Goal: Information Seeking & Learning: Check status

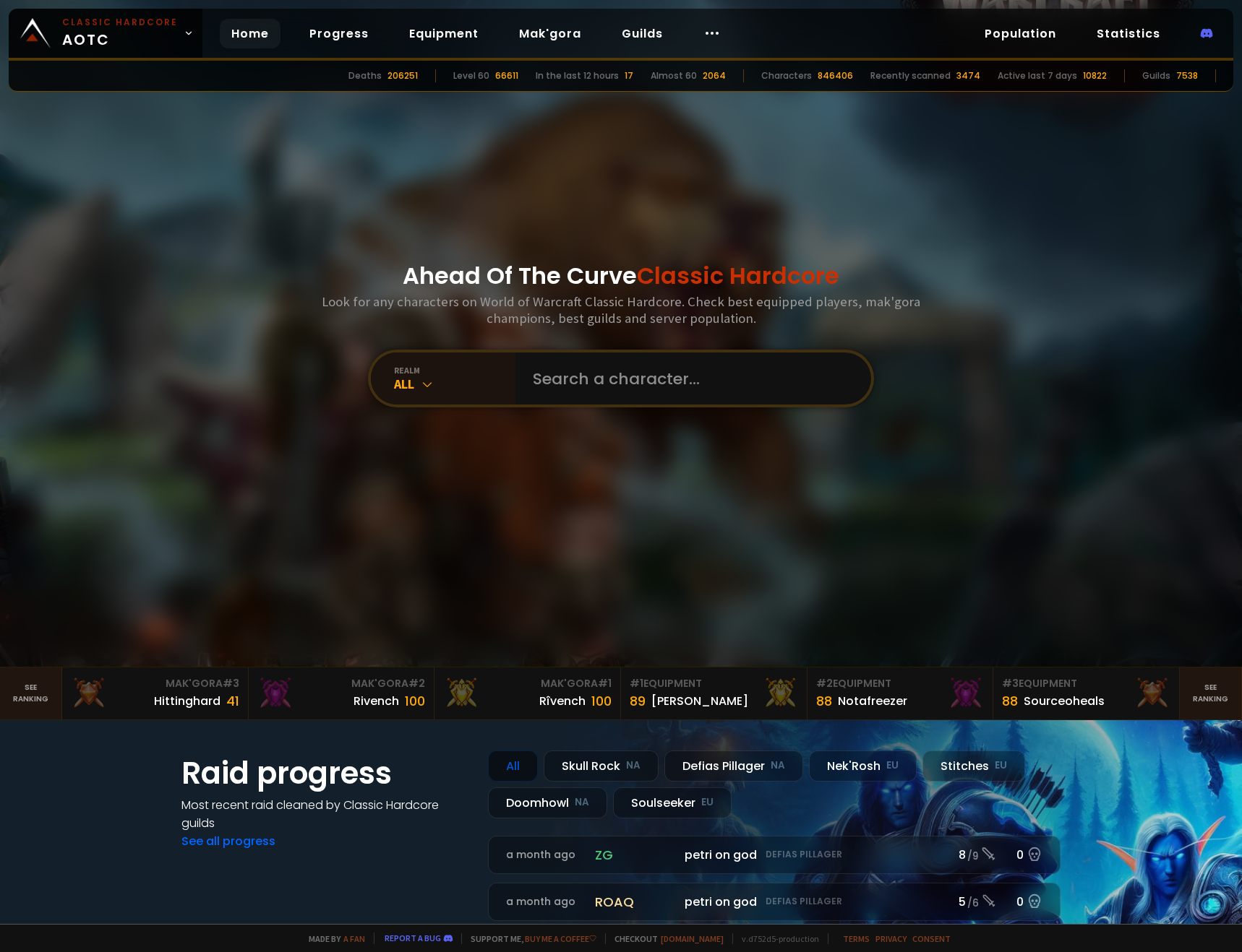
click at [576, 390] on input "text" at bounding box center [689, 378] width 330 height 52
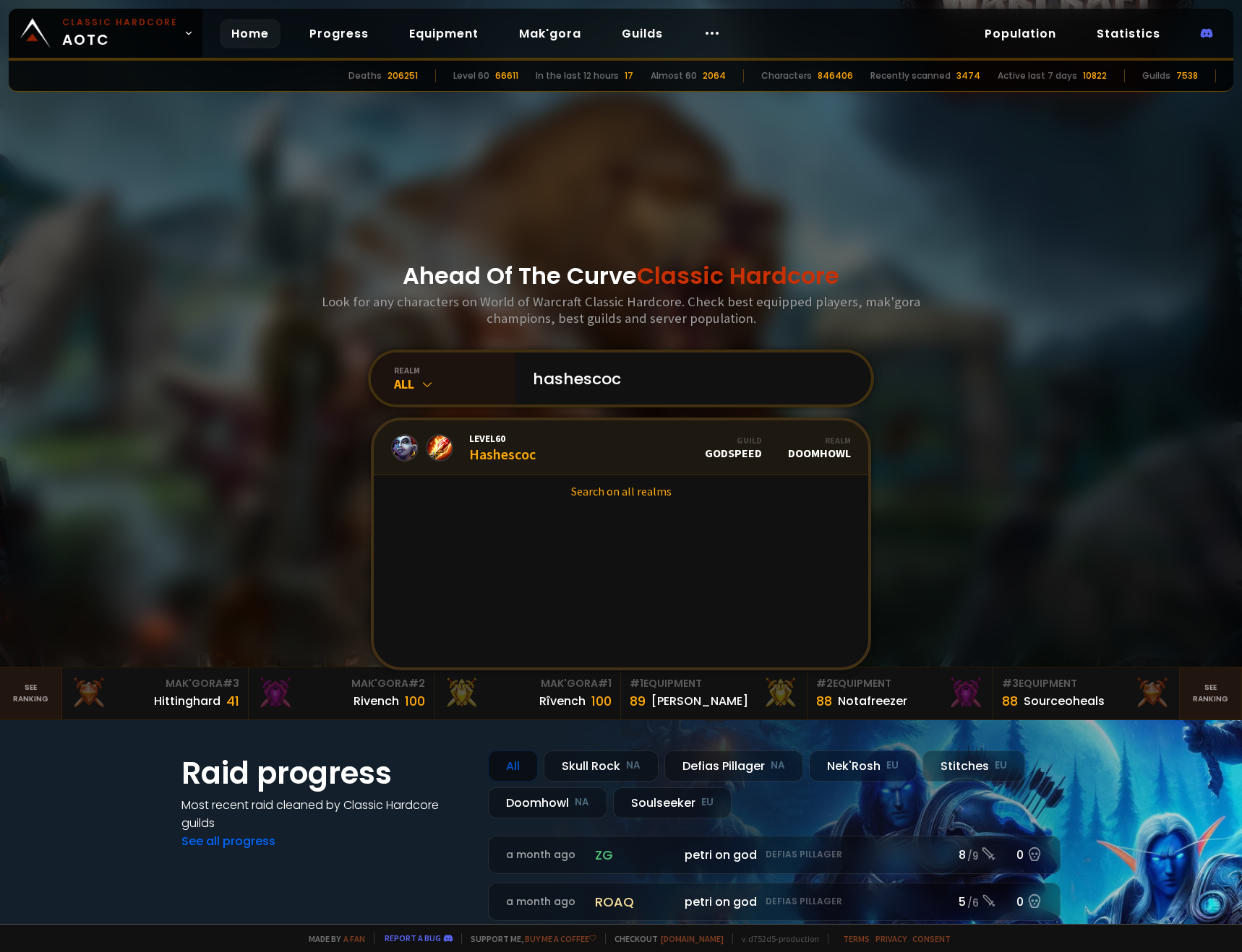
type input "hashescoc"
click at [571, 449] on link "Level 60 Hashescoc Guild godspeed Realm Doomhowl" at bounding box center [621, 448] width 494 height 55
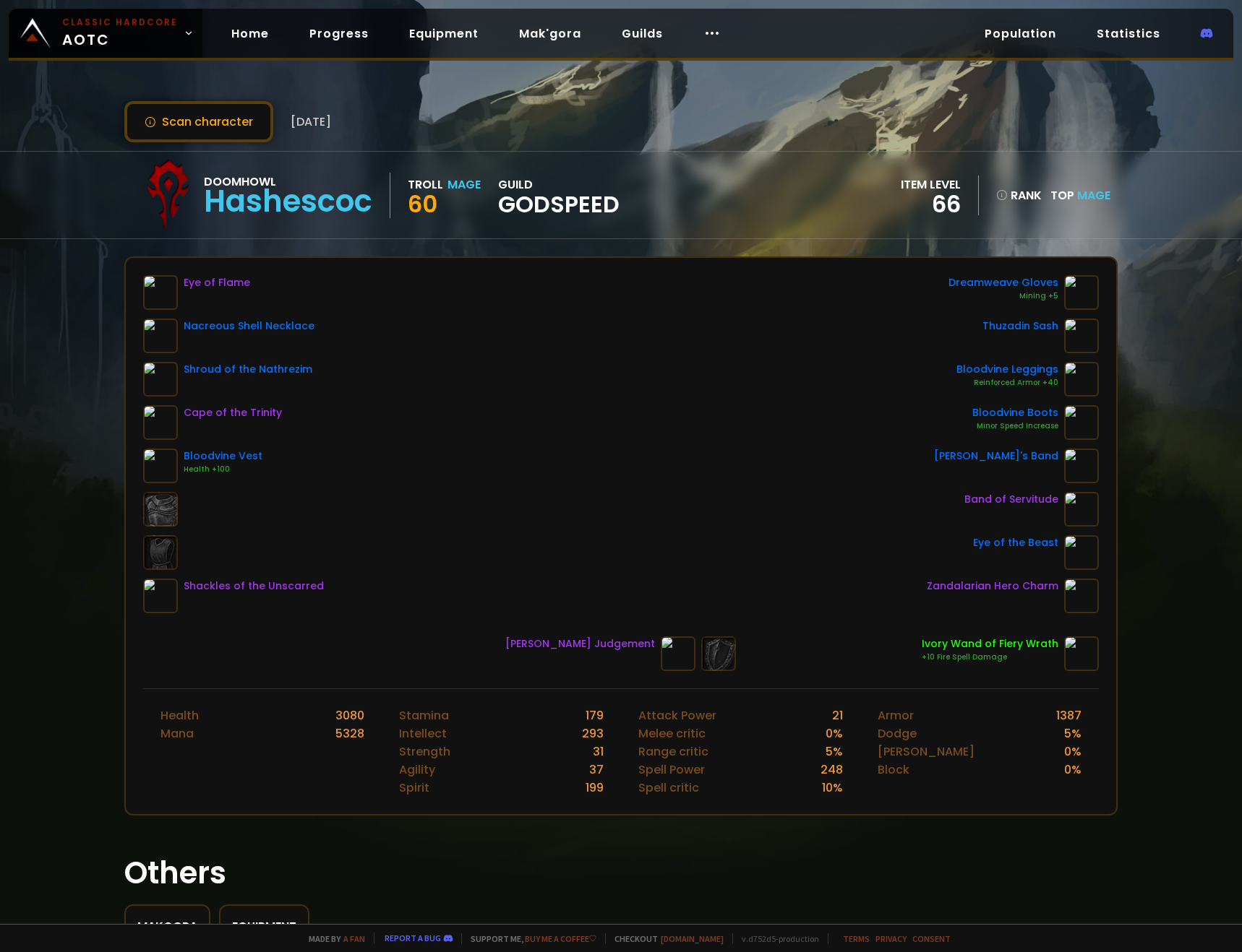
click at [511, 457] on div "Eye of Flame Nacreous Shell Necklace Shroud of the Nathrezim Cape of the Trinit…" at bounding box center [620, 444] width 955 height 338
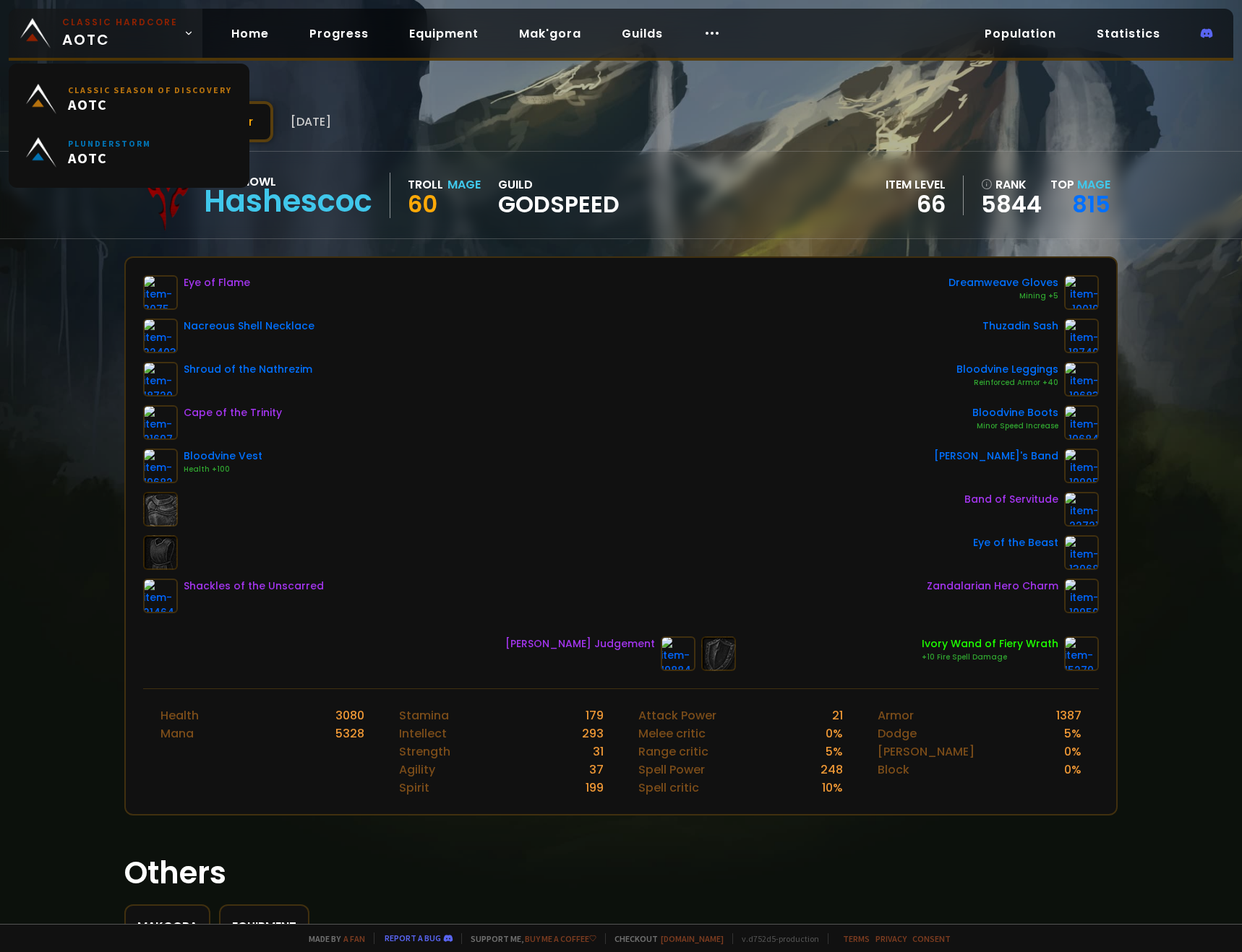
click at [57, 34] on link "Classic Hardcore AOTC" at bounding box center [106, 33] width 194 height 49
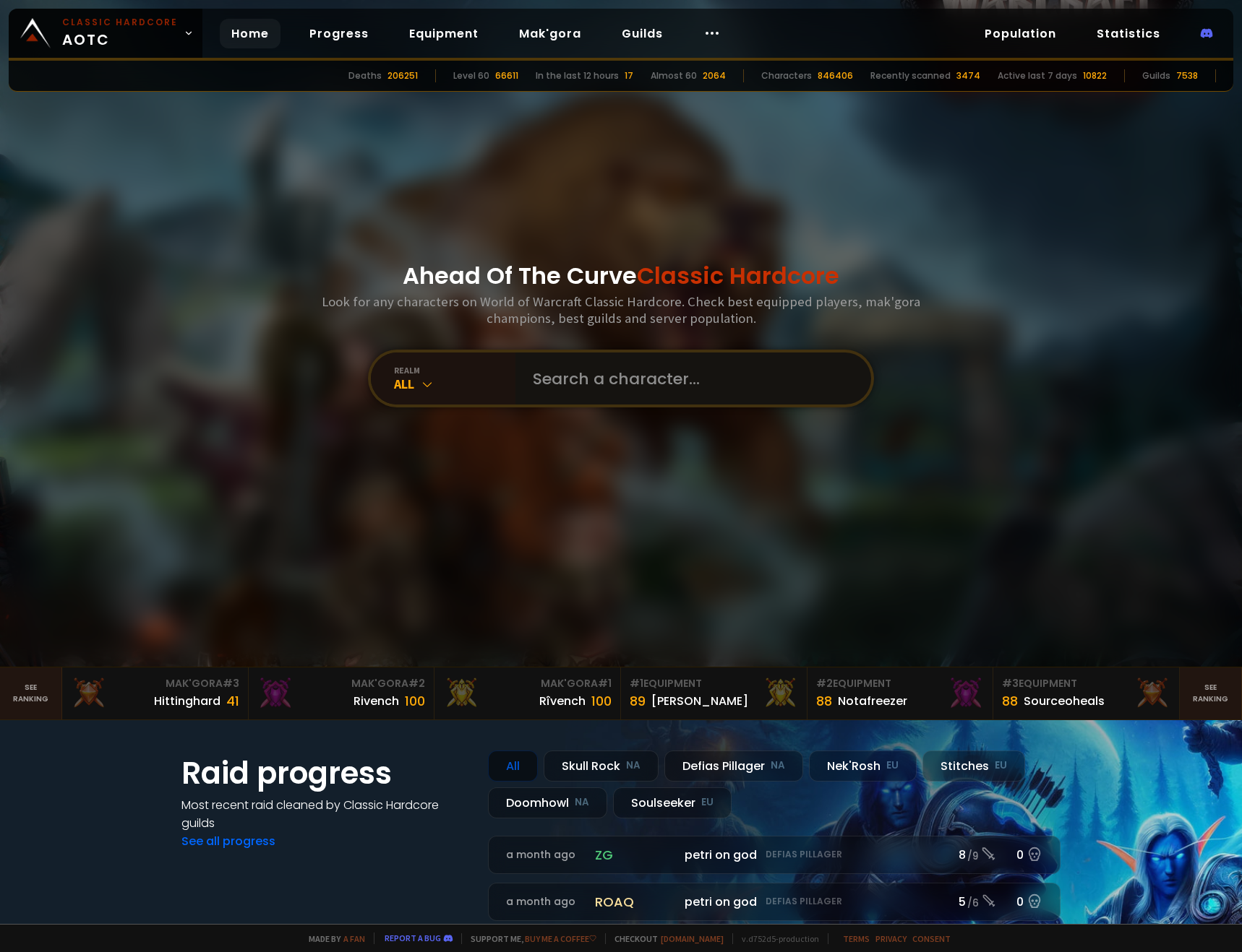
click at [576, 384] on input "text" at bounding box center [689, 378] width 330 height 52
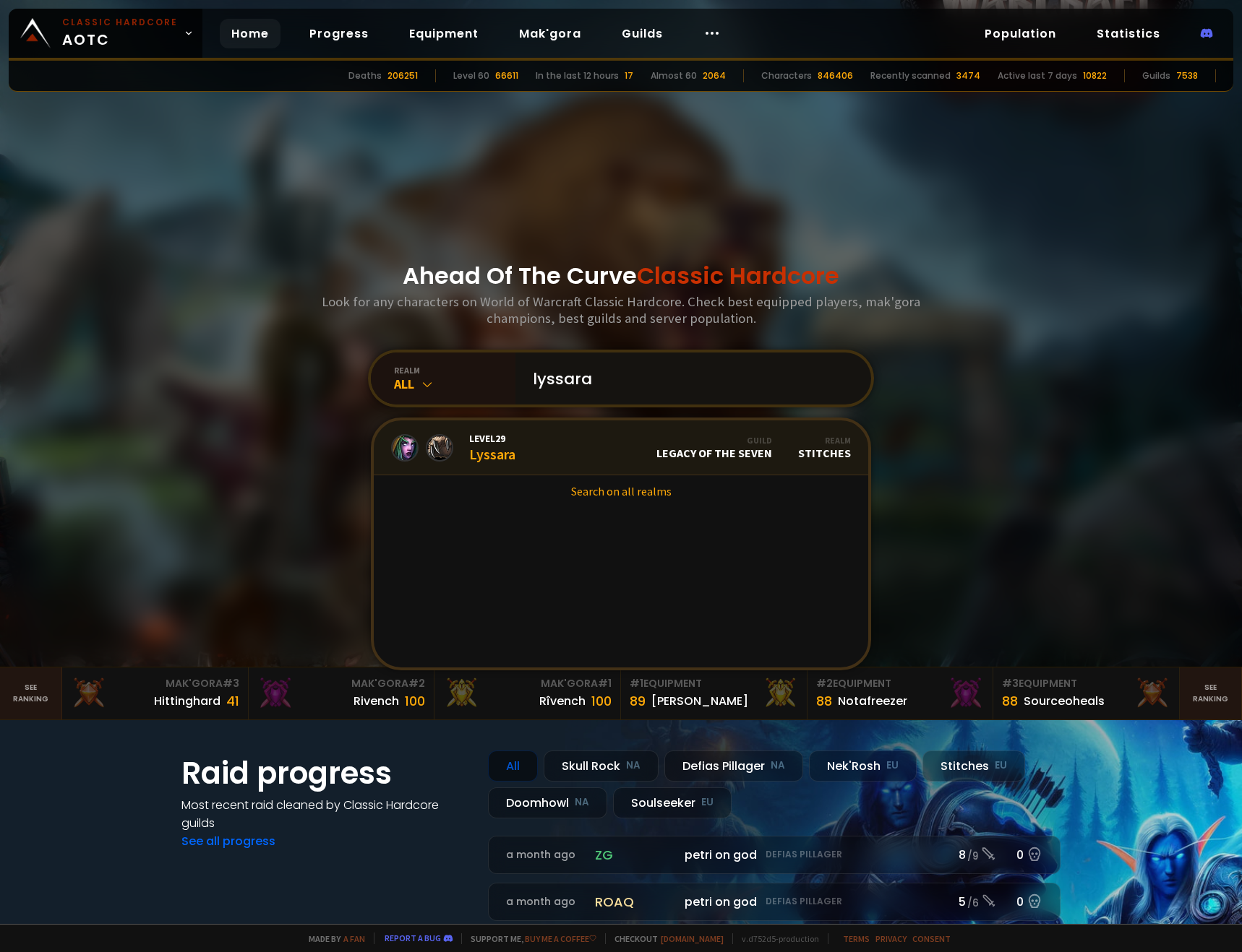
type input "lyssara"
click at [554, 437] on link "Level 29 Lyssara Guild Legacy of the Seven Realm Stitches" at bounding box center [621, 448] width 494 height 55
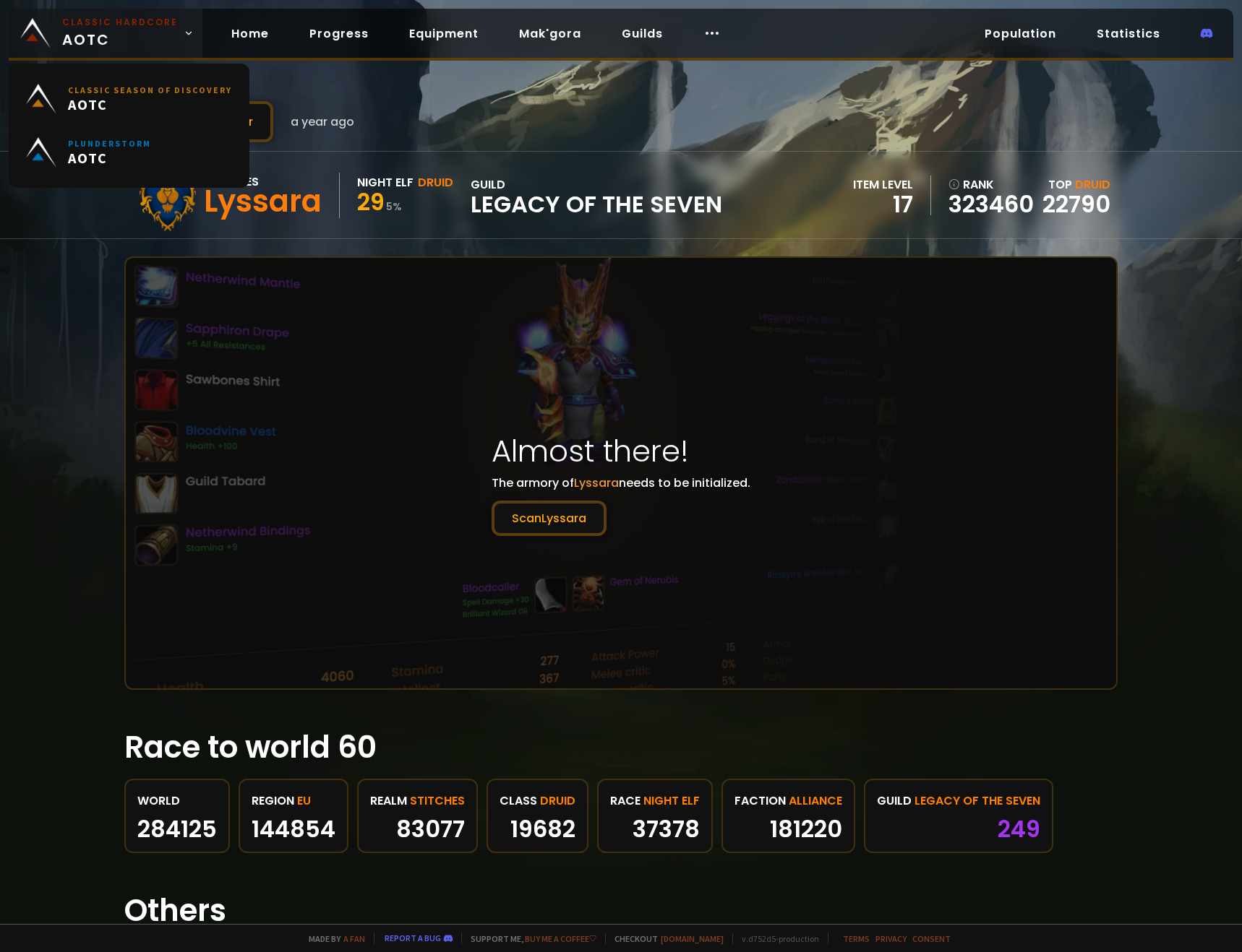
click at [92, 33] on span "Classic Hardcore AOTC" at bounding box center [120, 33] width 116 height 34
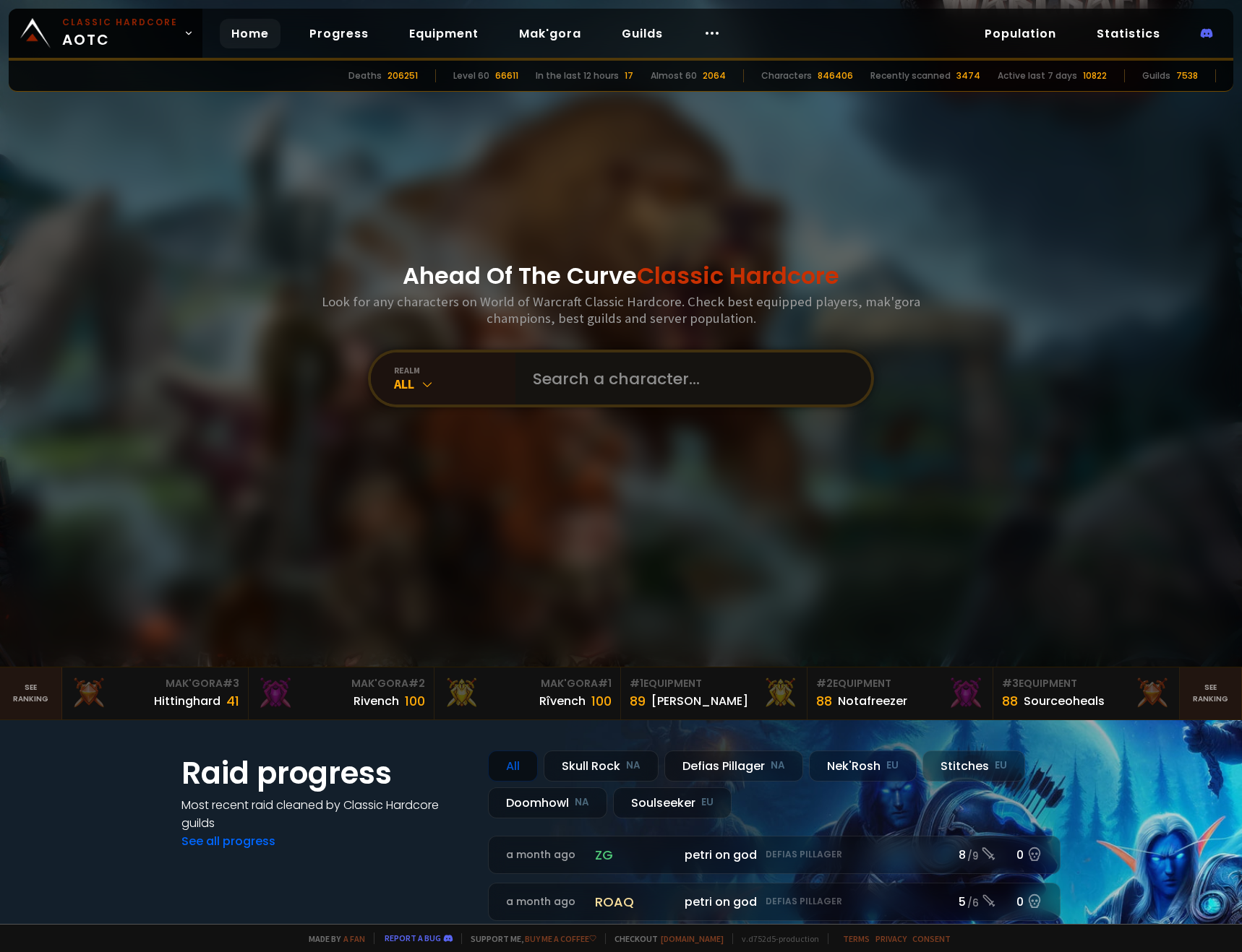
click at [626, 386] on input "text" at bounding box center [689, 378] width 330 height 52
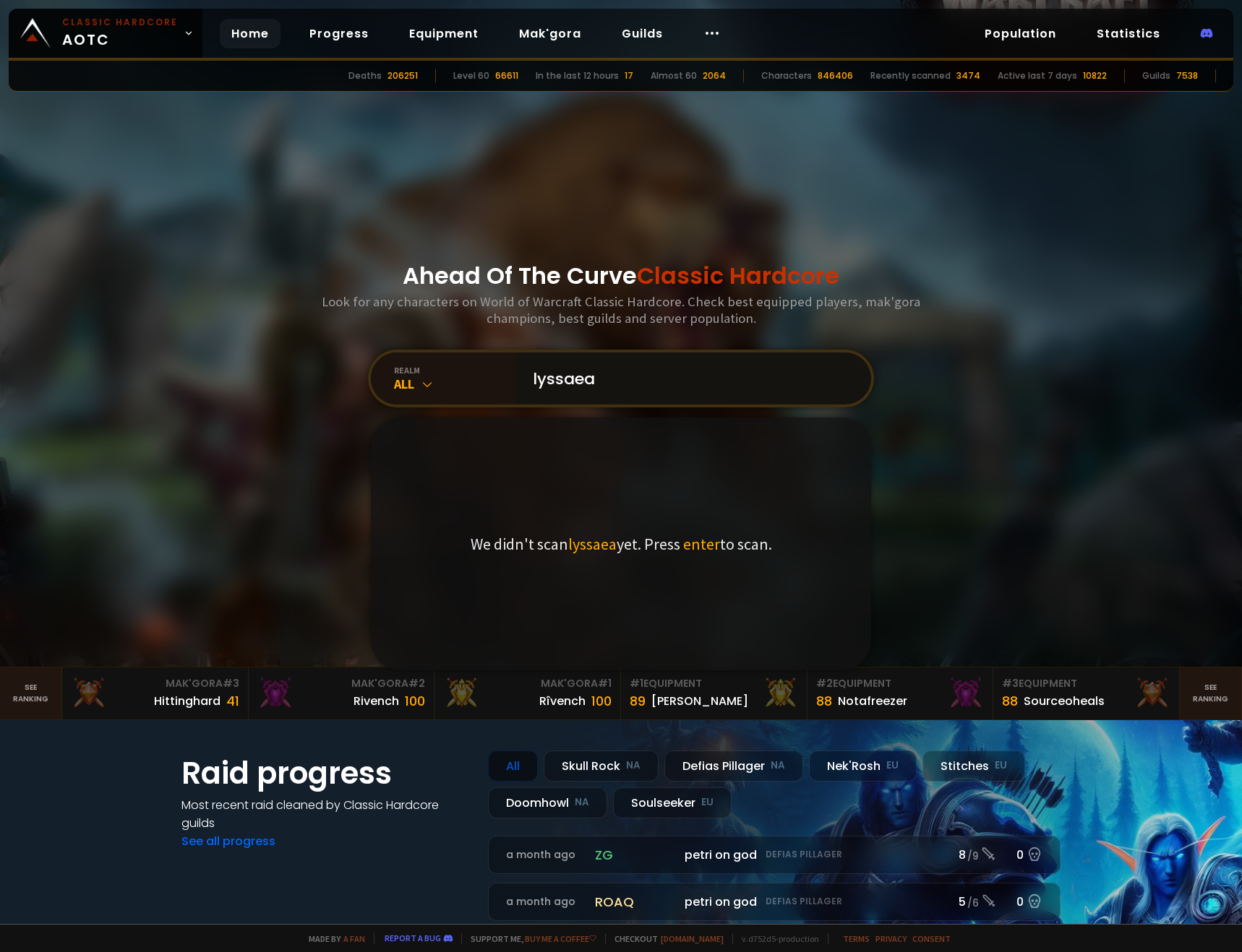
drag, startPoint x: 599, startPoint y: 378, endPoint x: 567, endPoint y: 381, distance: 32.1
click at [567, 381] on input "lyssaea" at bounding box center [689, 378] width 330 height 52
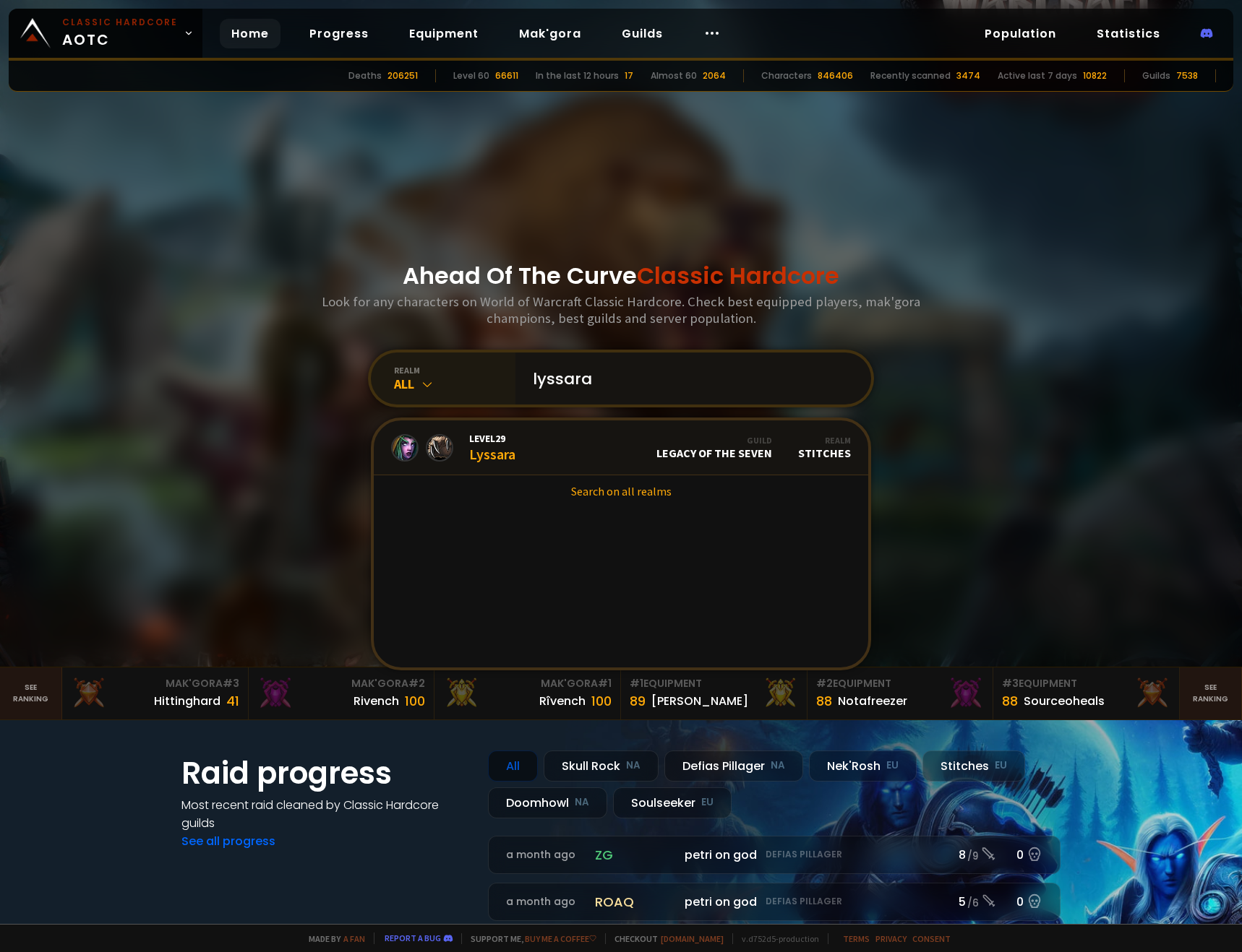
type input "lyssara"
click at [421, 387] on icon at bounding box center [427, 385] width 14 height 14
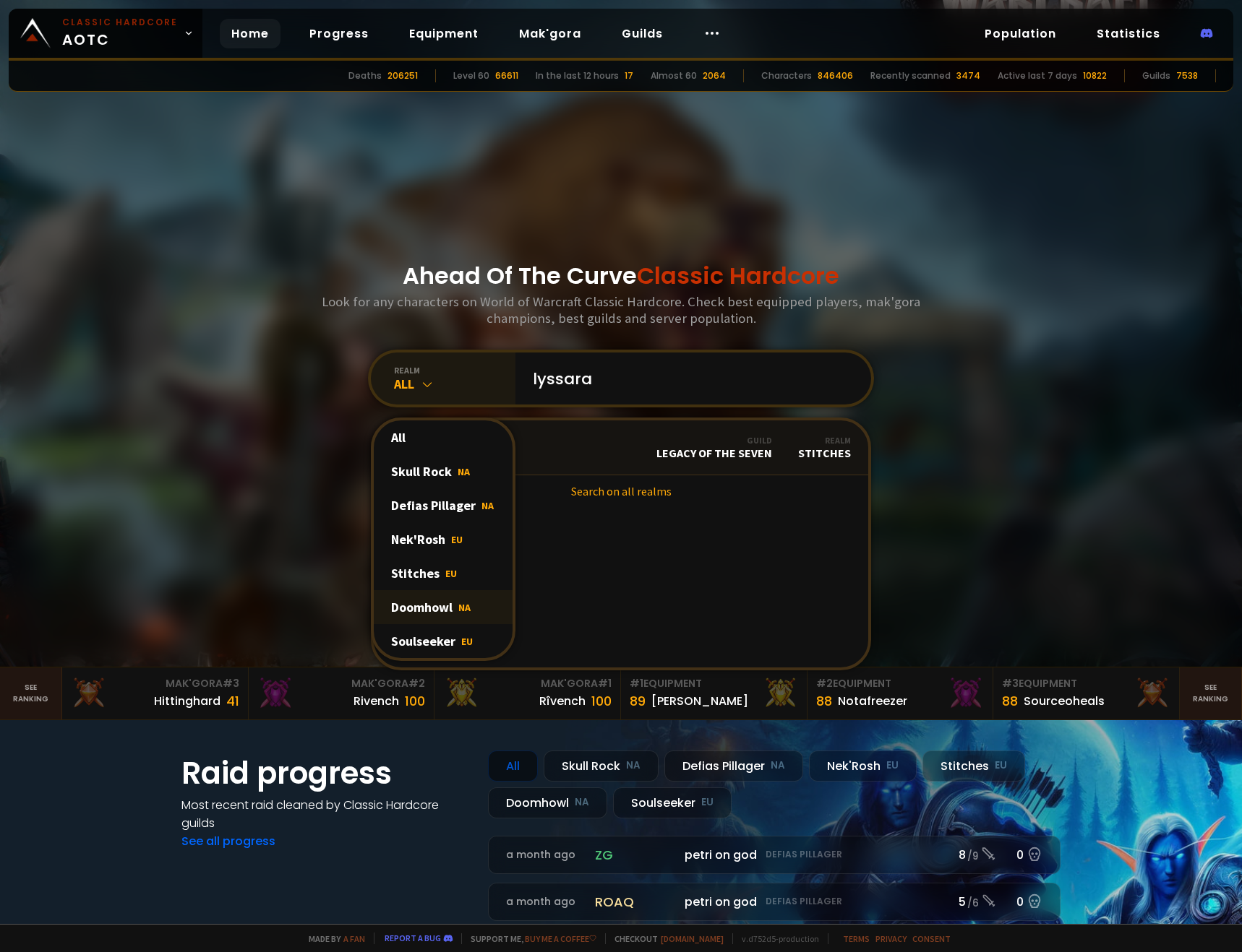
click at [416, 610] on div "Doomhowl NA" at bounding box center [443, 607] width 139 height 34
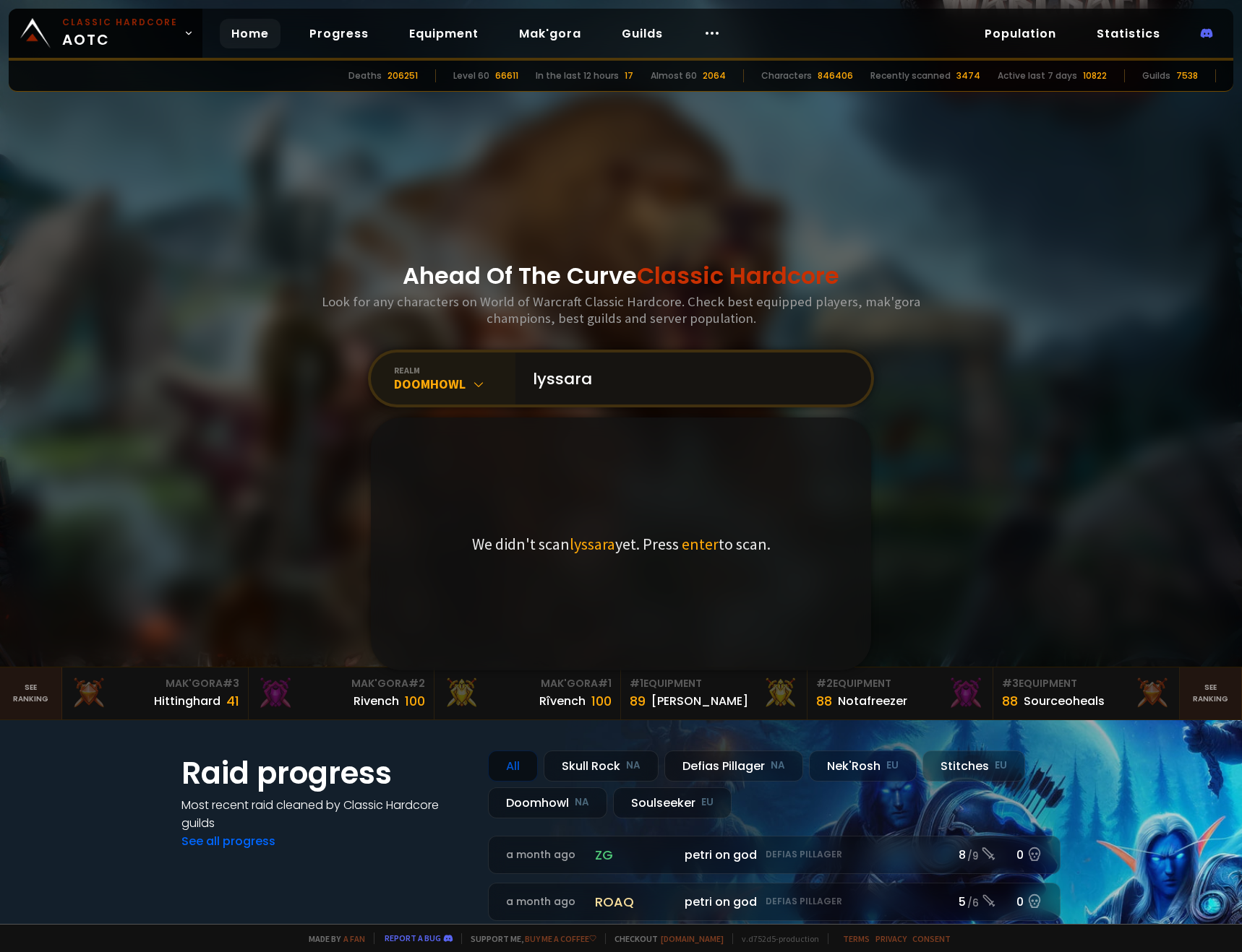
click at [604, 378] on input "lyssara" at bounding box center [689, 378] width 330 height 52
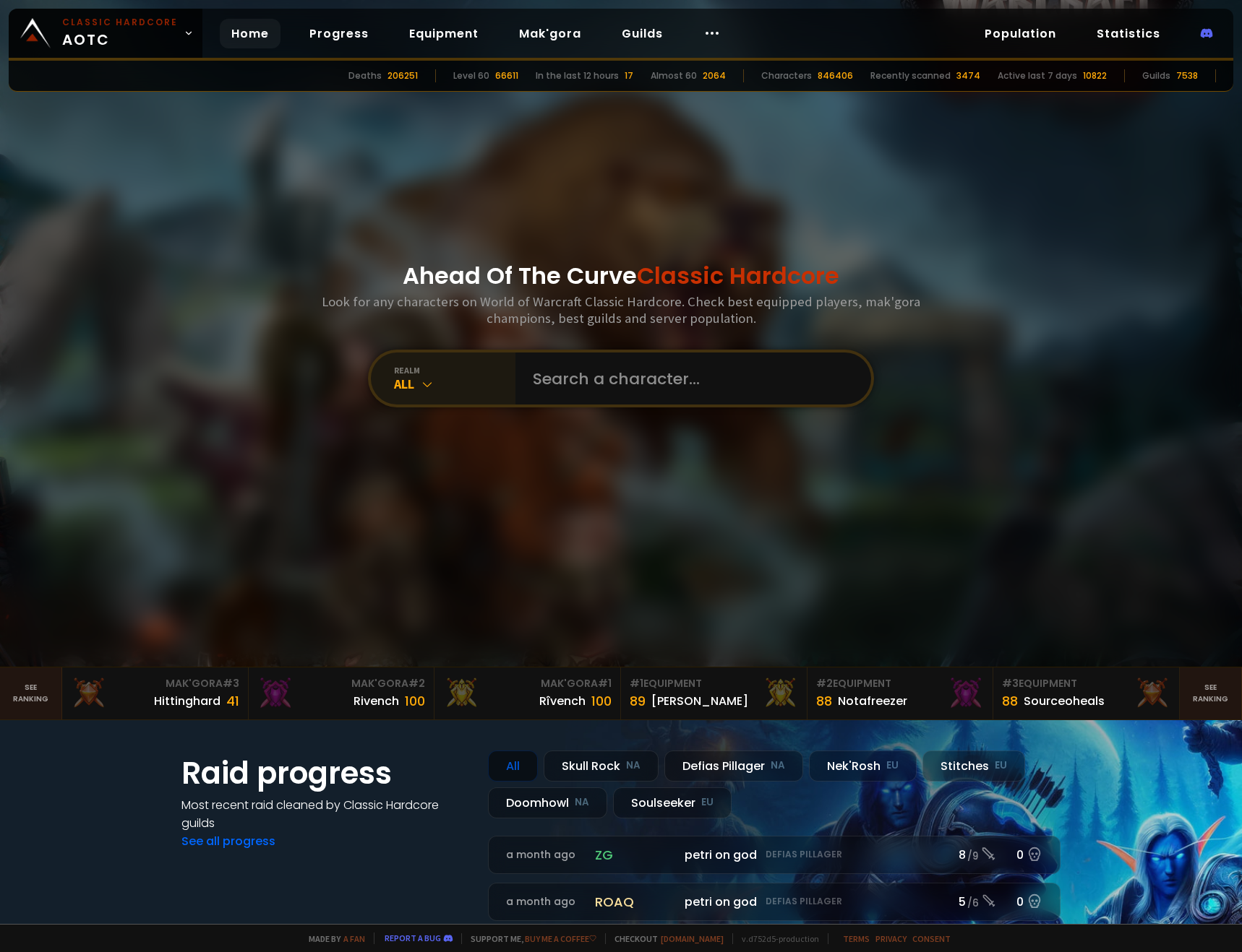
click at [403, 386] on div "All" at bounding box center [454, 384] width 121 height 16
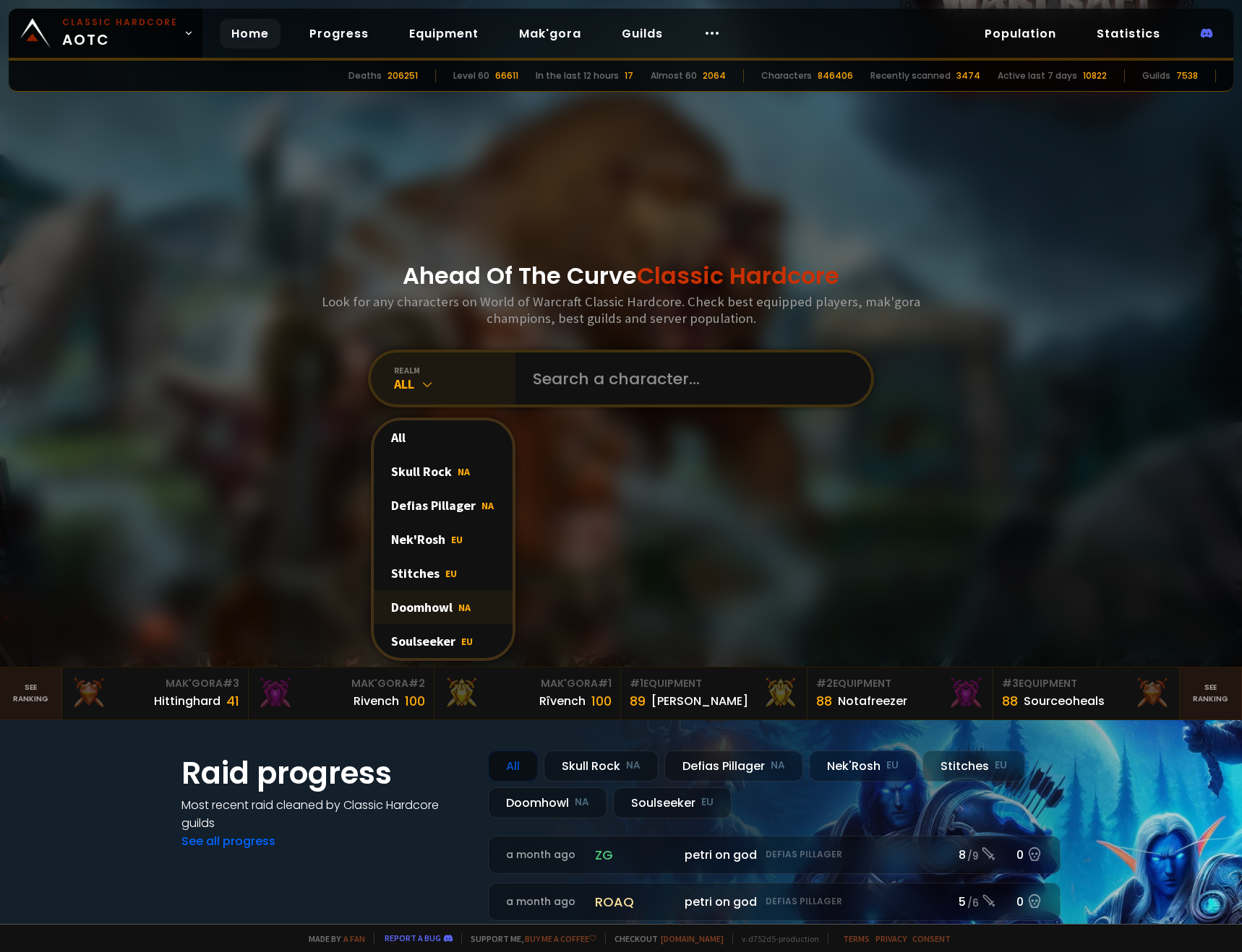
click at [423, 605] on div "Doomhowl NA" at bounding box center [443, 607] width 139 height 34
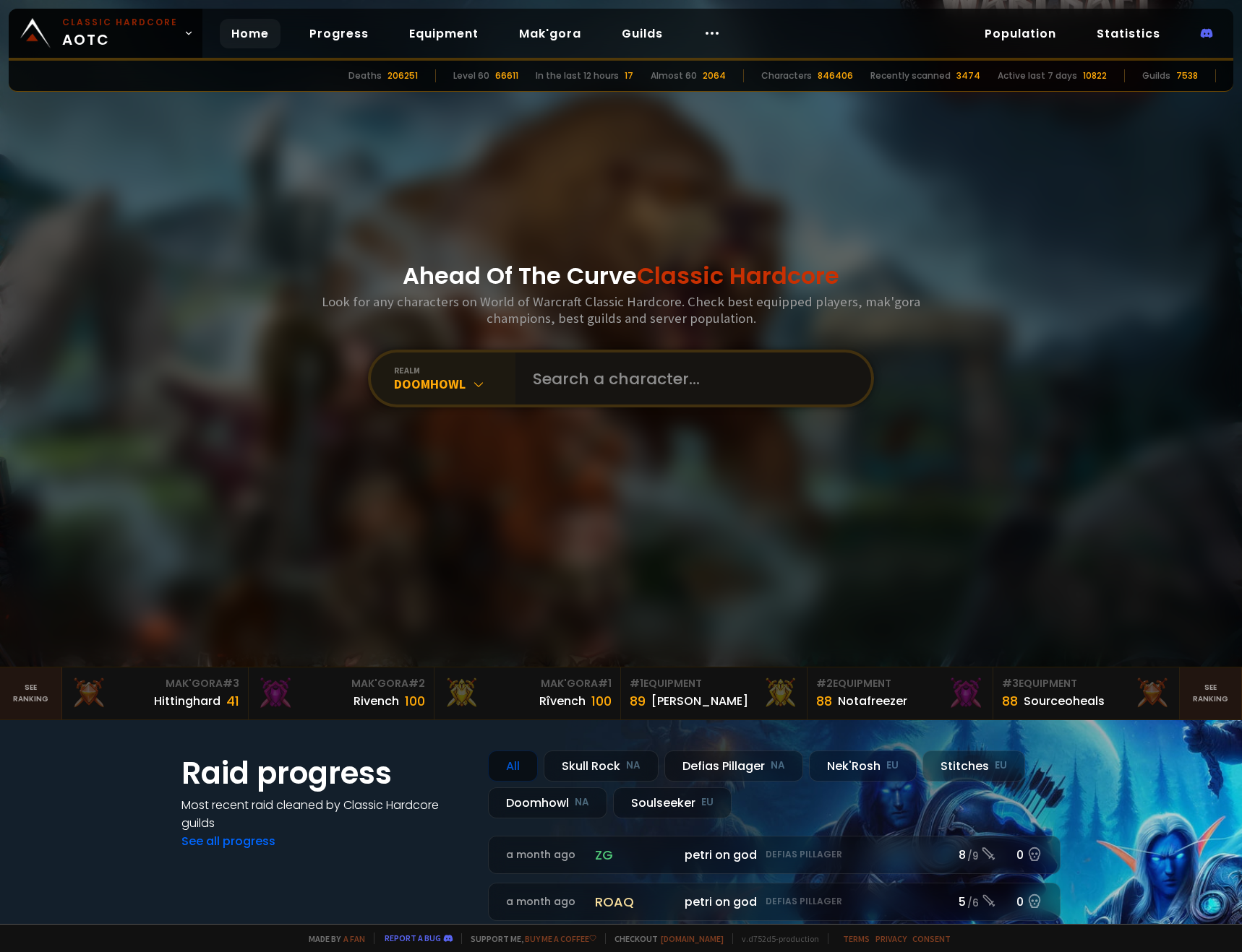
click at [594, 371] on input "text" at bounding box center [689, 378] width 330 height 52
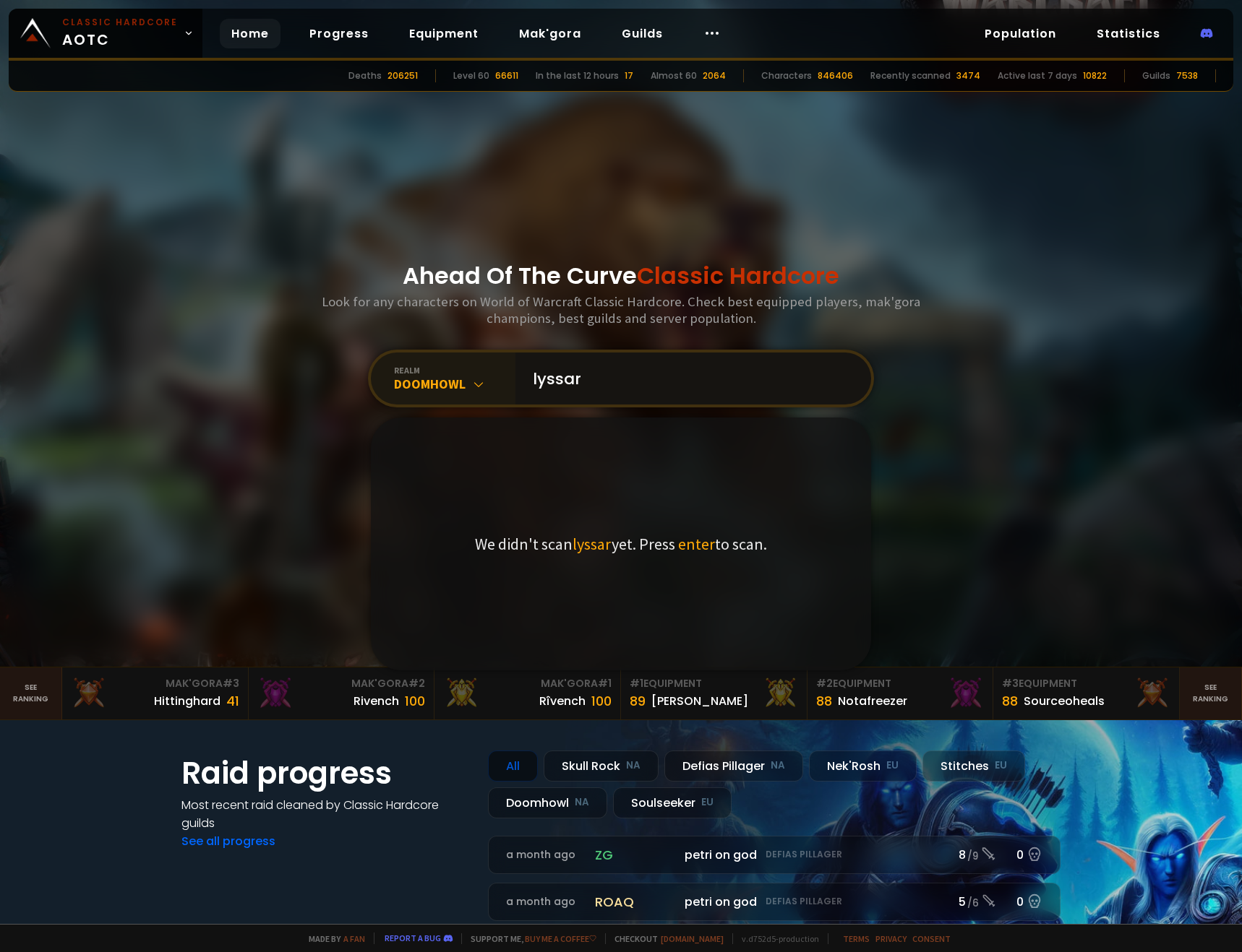
type input "lyssara"
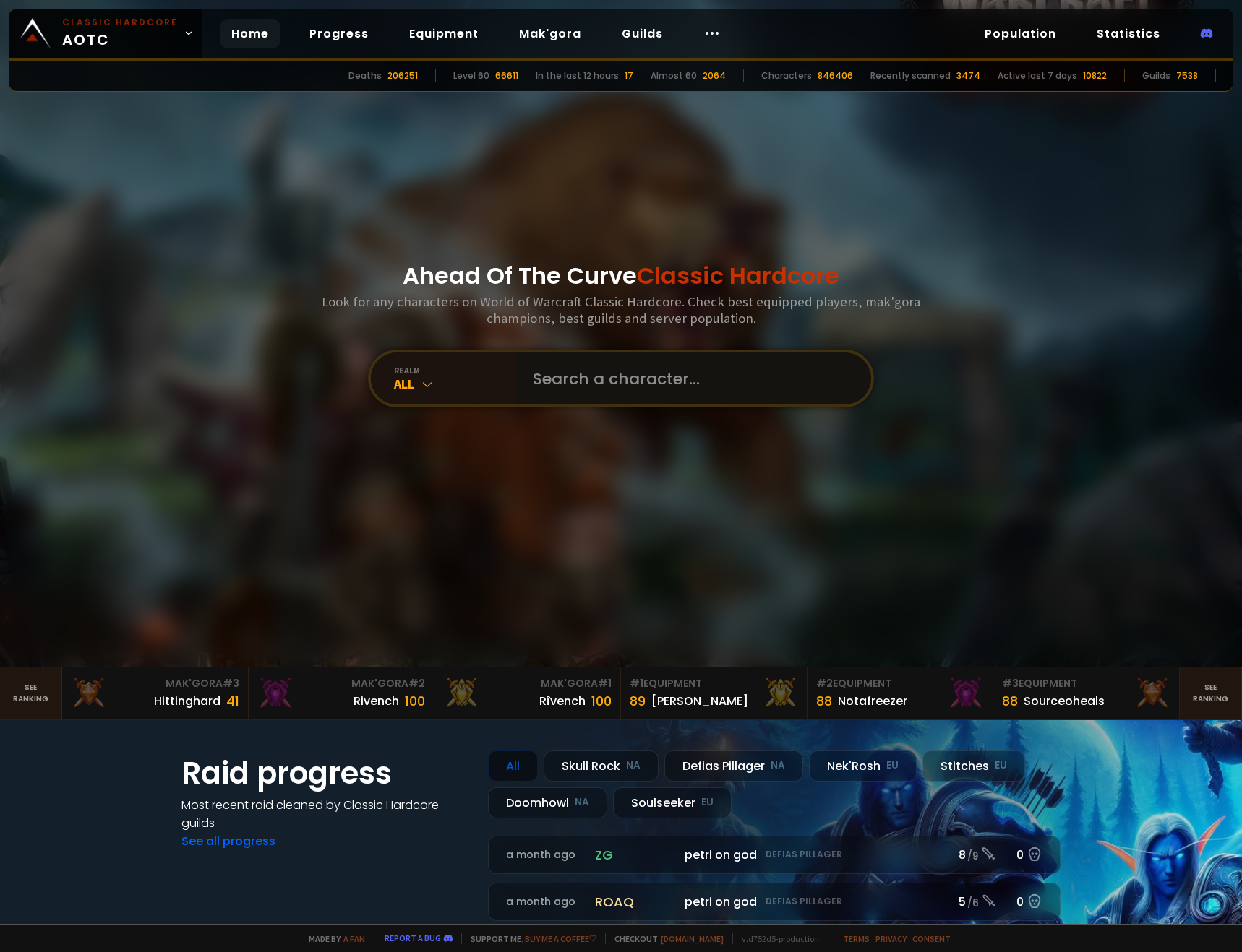
click at [578, 374] on input "text" at bounding box center [689, 378] width 330 height 52
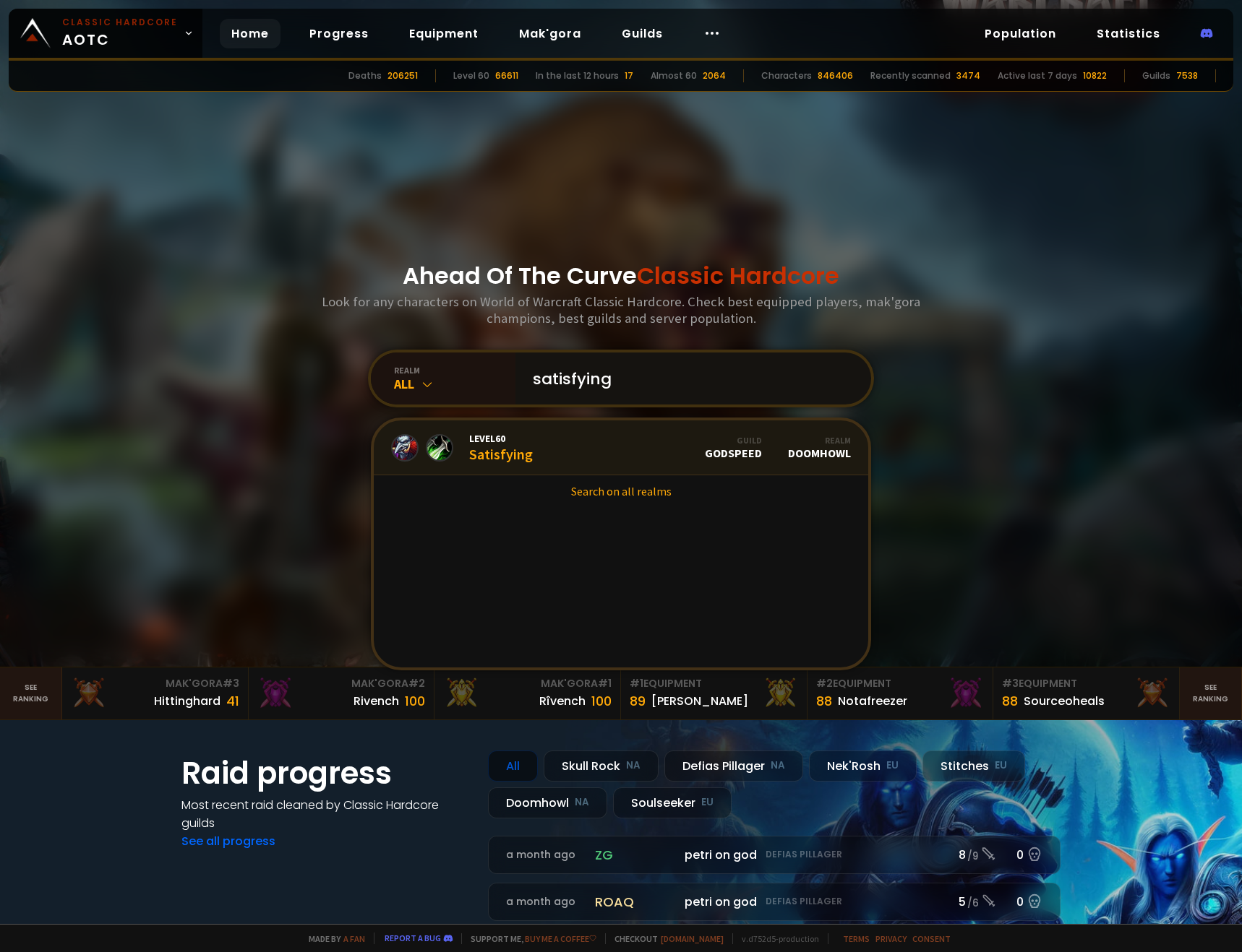
type input "satisfying"
click at [568, 451] on link "Level 60 Satisfying Guild godspeed Realm Doomhowl" at bounding box center [621, 448] width 494 height 55
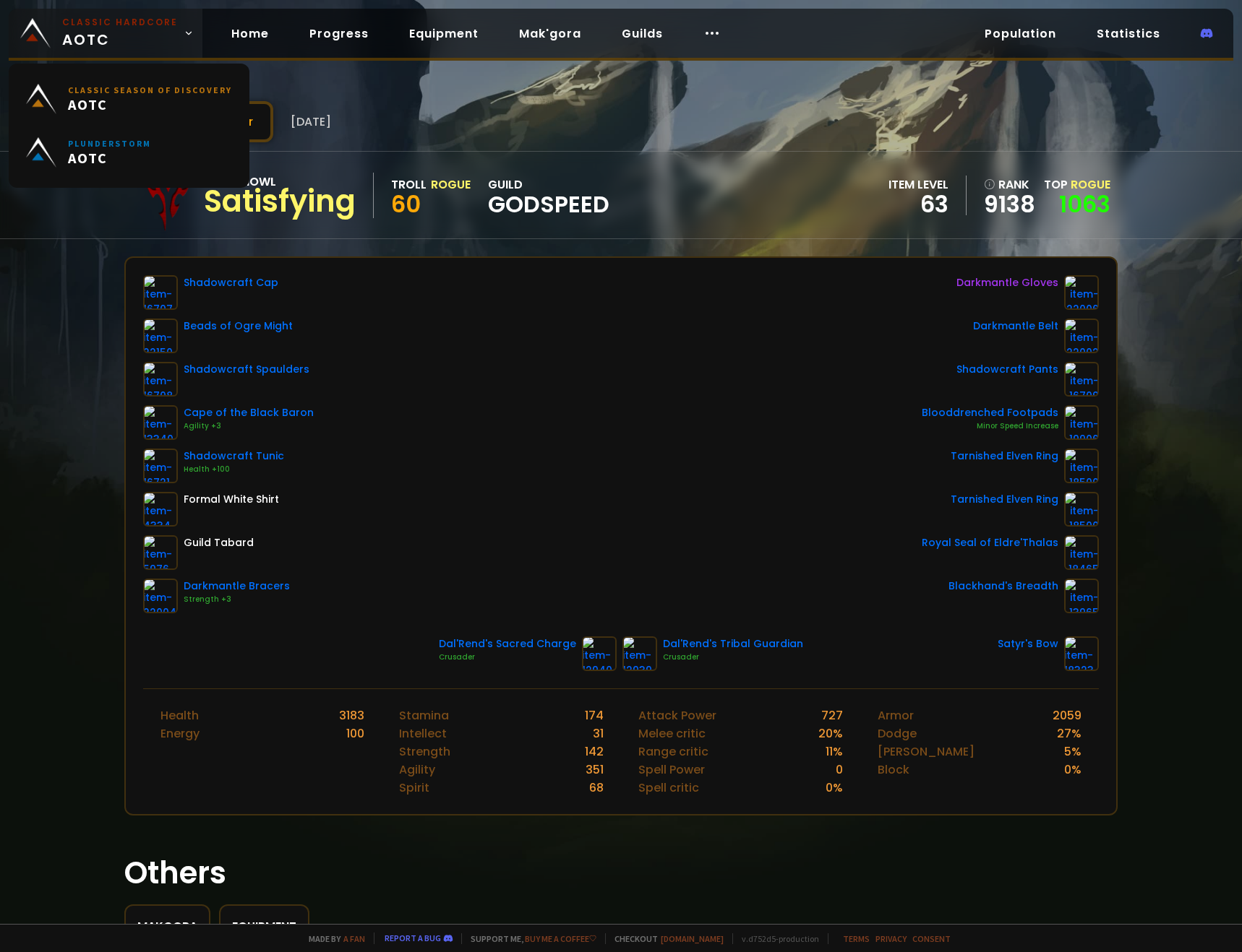
click at [103, 47] on span "Classic Hardcore AOTC" at bounding box center [120, 33] width 116 height 34
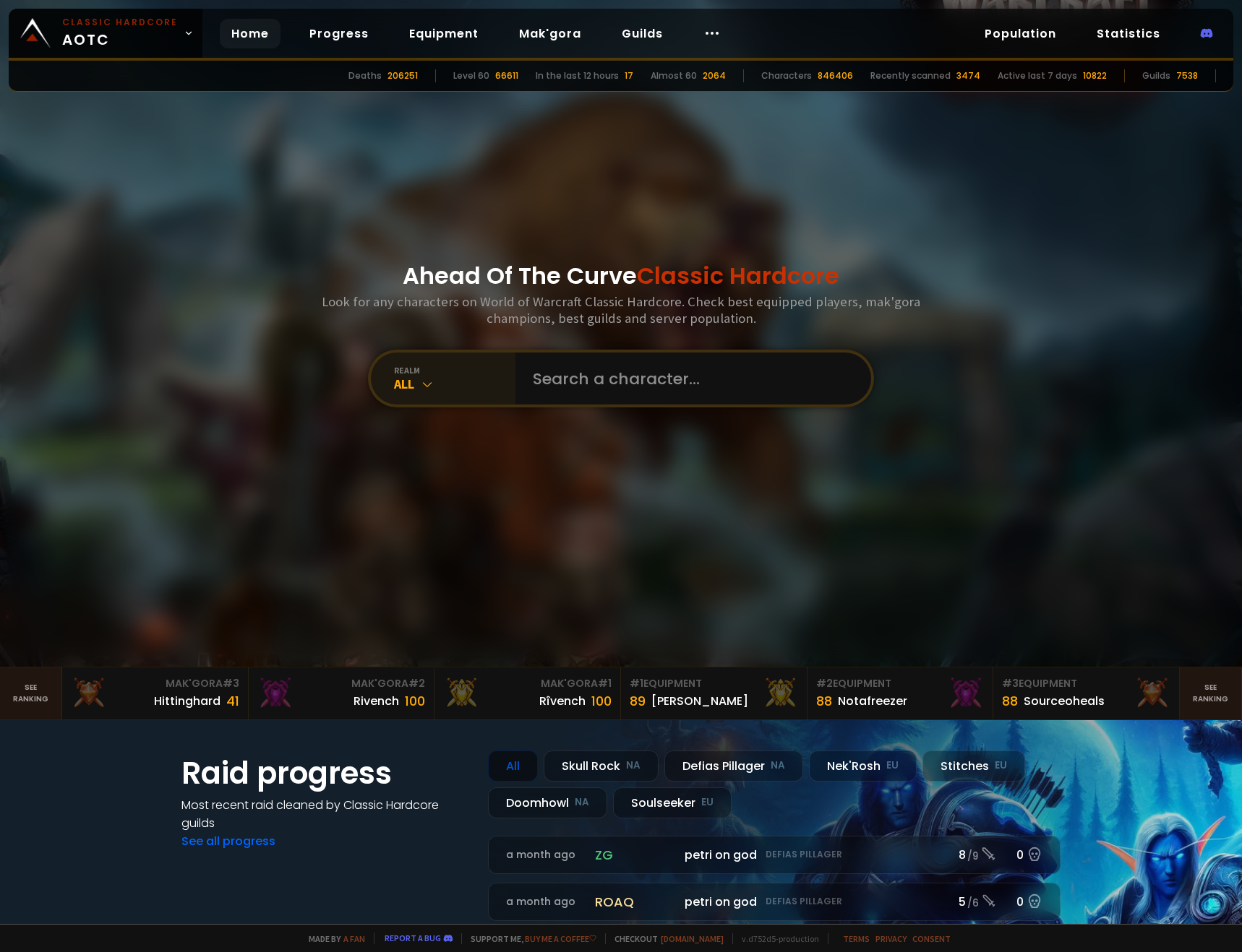
click at [506, 367] on div "realm" at bounding box center [454, 370] width 121 height 11
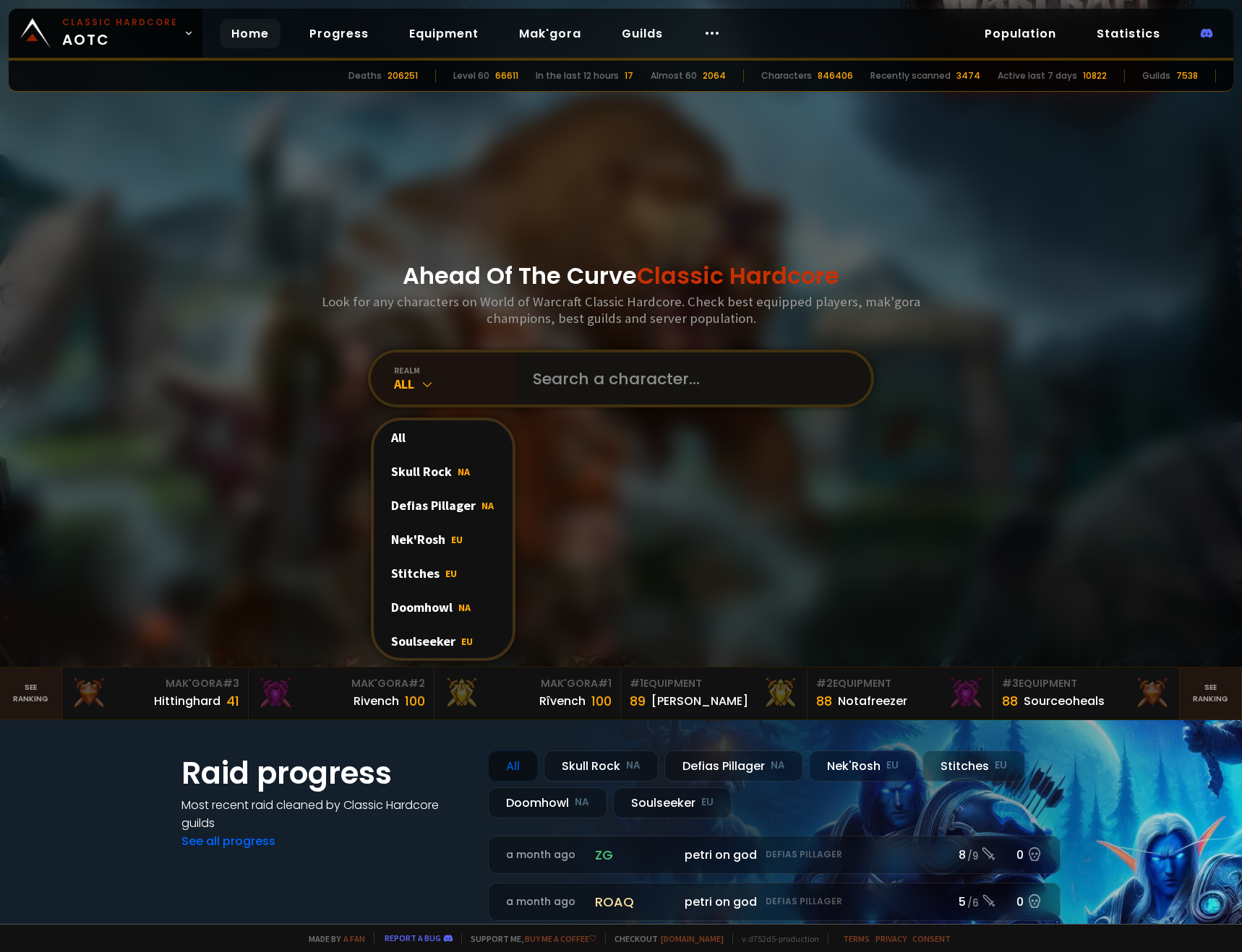
click at [567, 376] on input "text" at bounding box center [689, 378] width 330 height 52
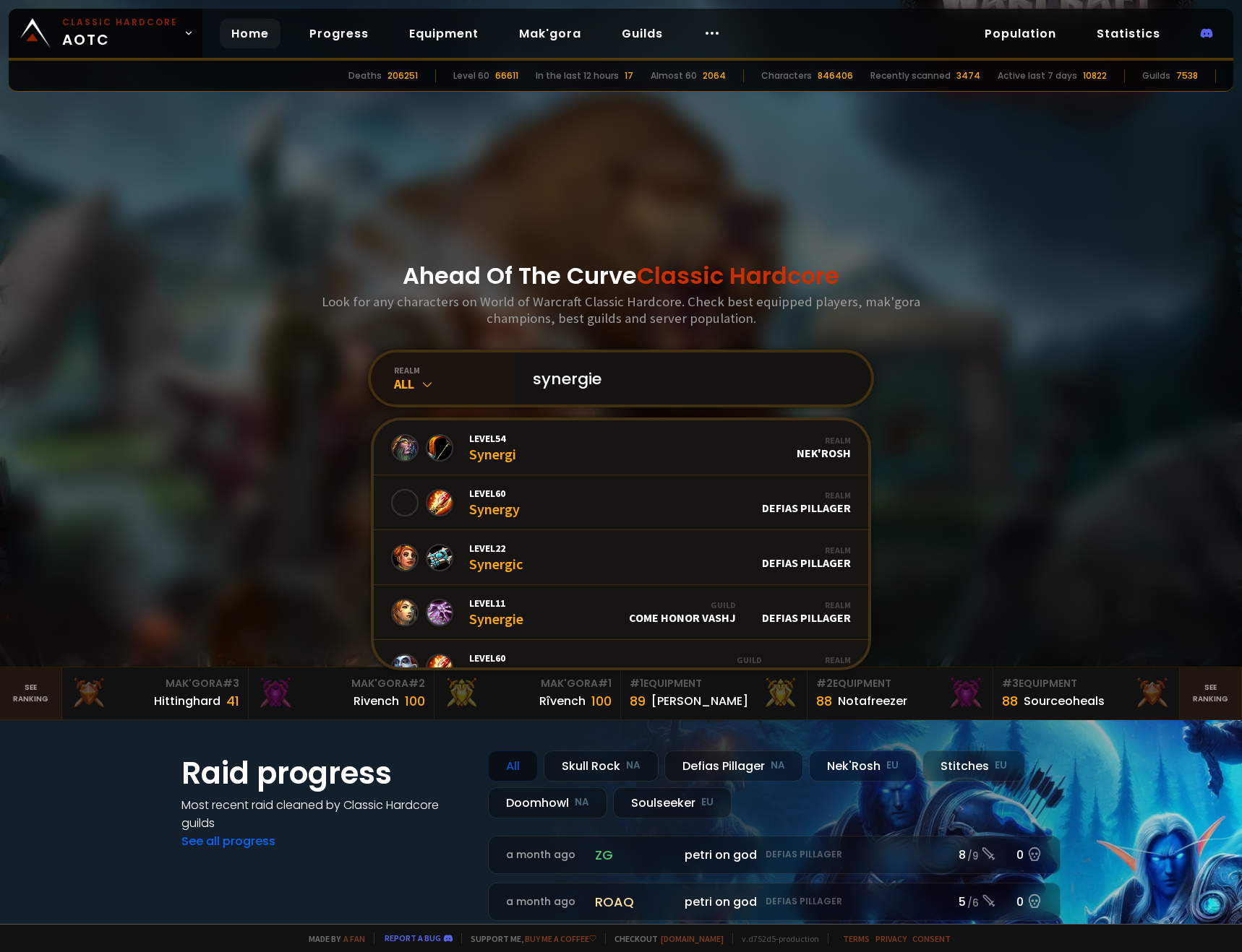
type input "synergies"
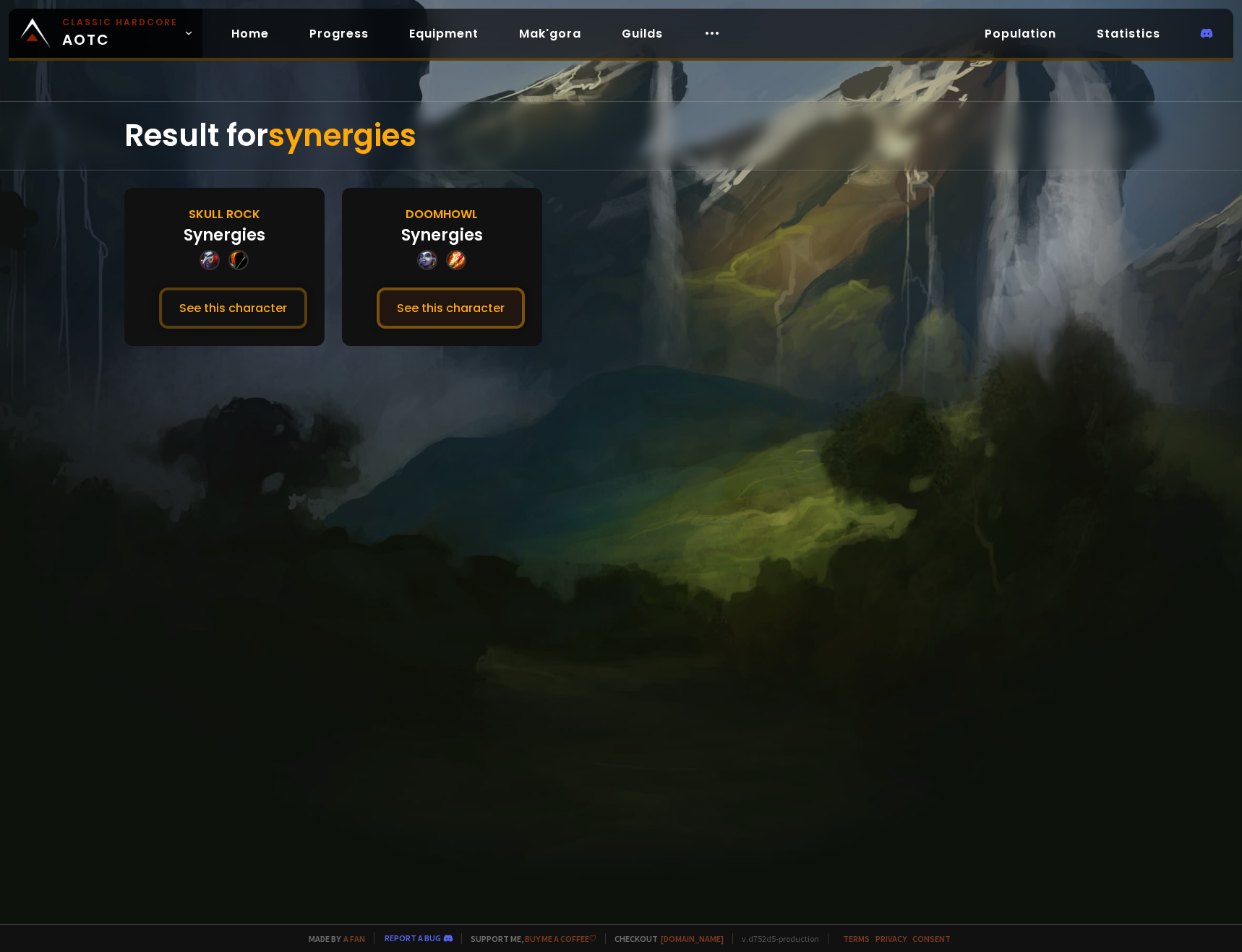
click at [453, 305] on button "See this character" at bounding box center [451, 309] width 148 height 42
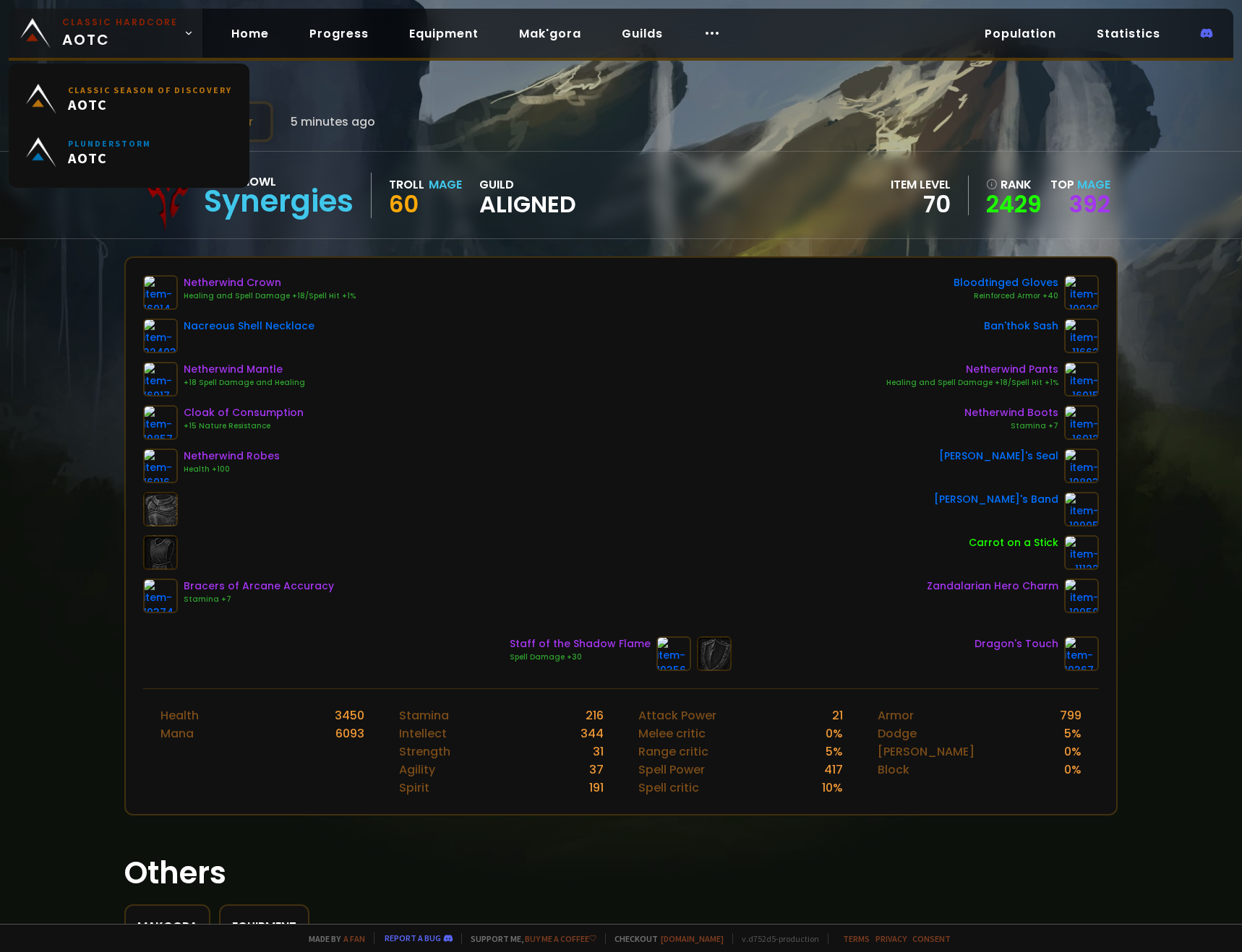
click at [107, 44] on span "Classic Hardcore AOTC" at bounding box center [120, 33] width 116 height 34
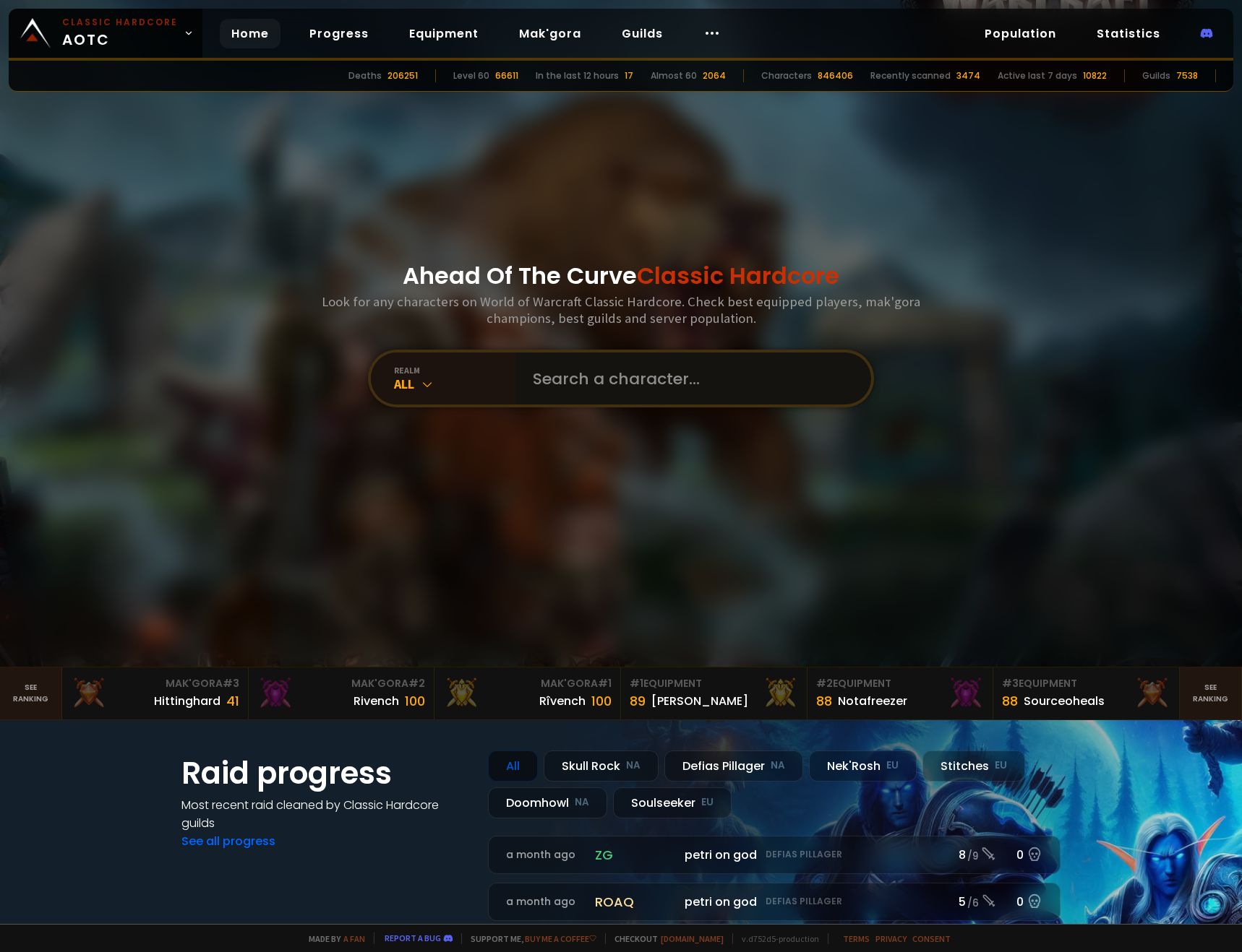
click at [585, 389] on input "text" at bounding box center [689, 378] width 330 height 52
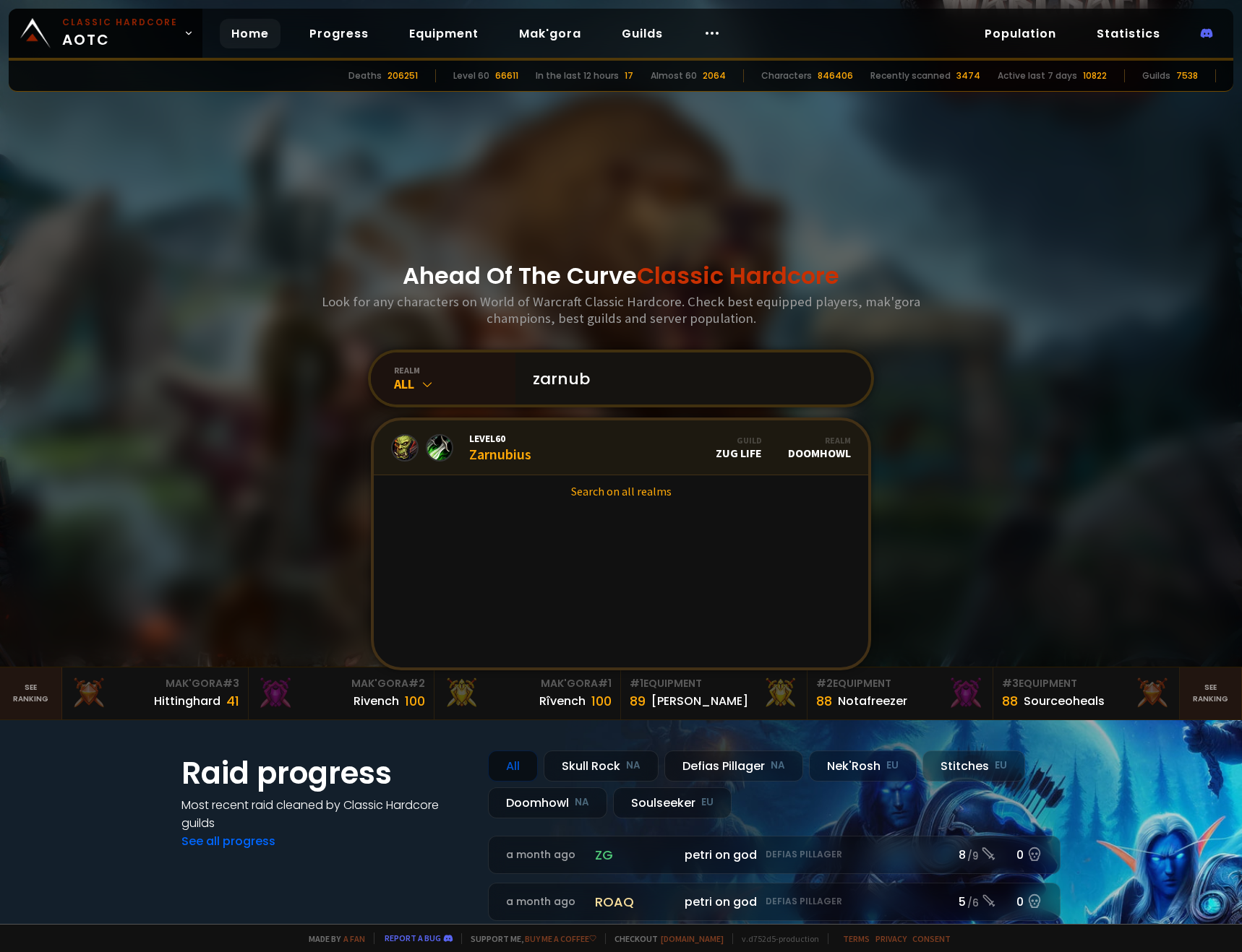
type input "zarnub"
click at [551, 437] on link "Level 60 Zarnubius Guild Zug Life Realm Doomhowl" at bounding box center [621, 448] width 494 height 55
